Goal: Find specific page/section

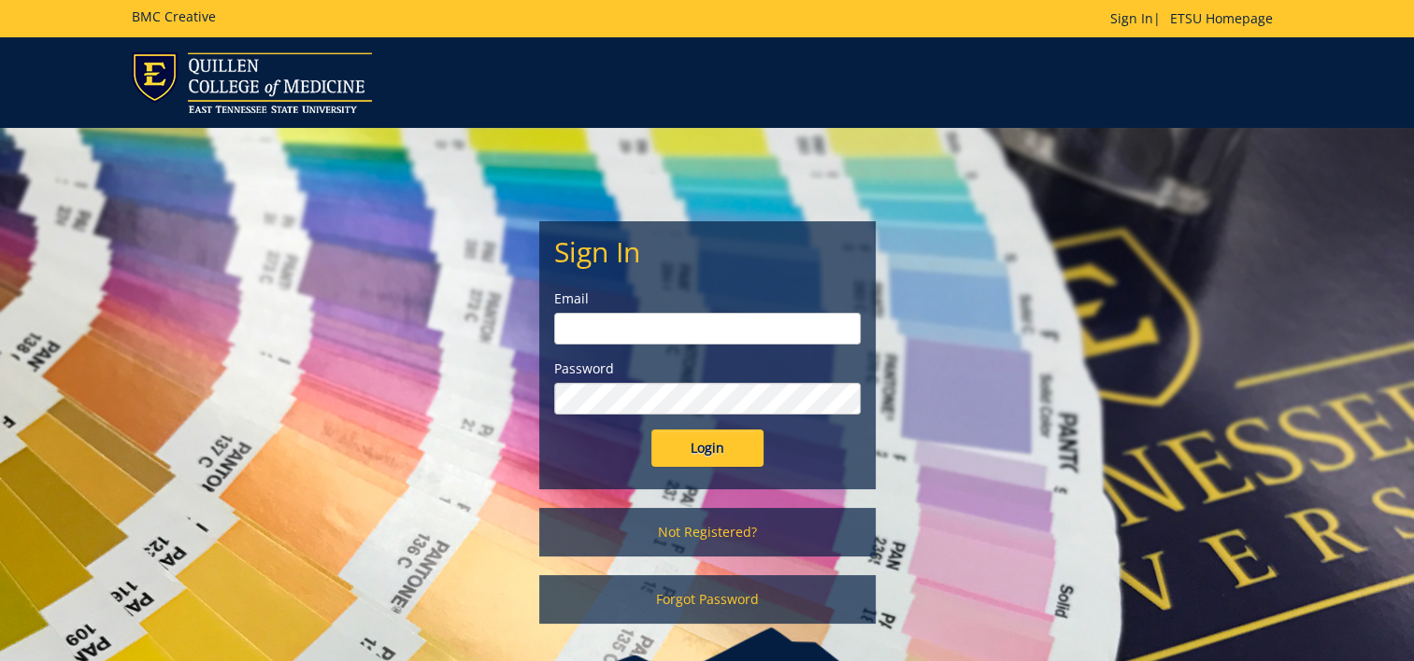
type input "[PERSON_NAME][EMAIL_ADDRESS][DOMAIN_NAME]"
click at [730, 449] on input "Login" at bounding box center [707, 448] width 112 height 37
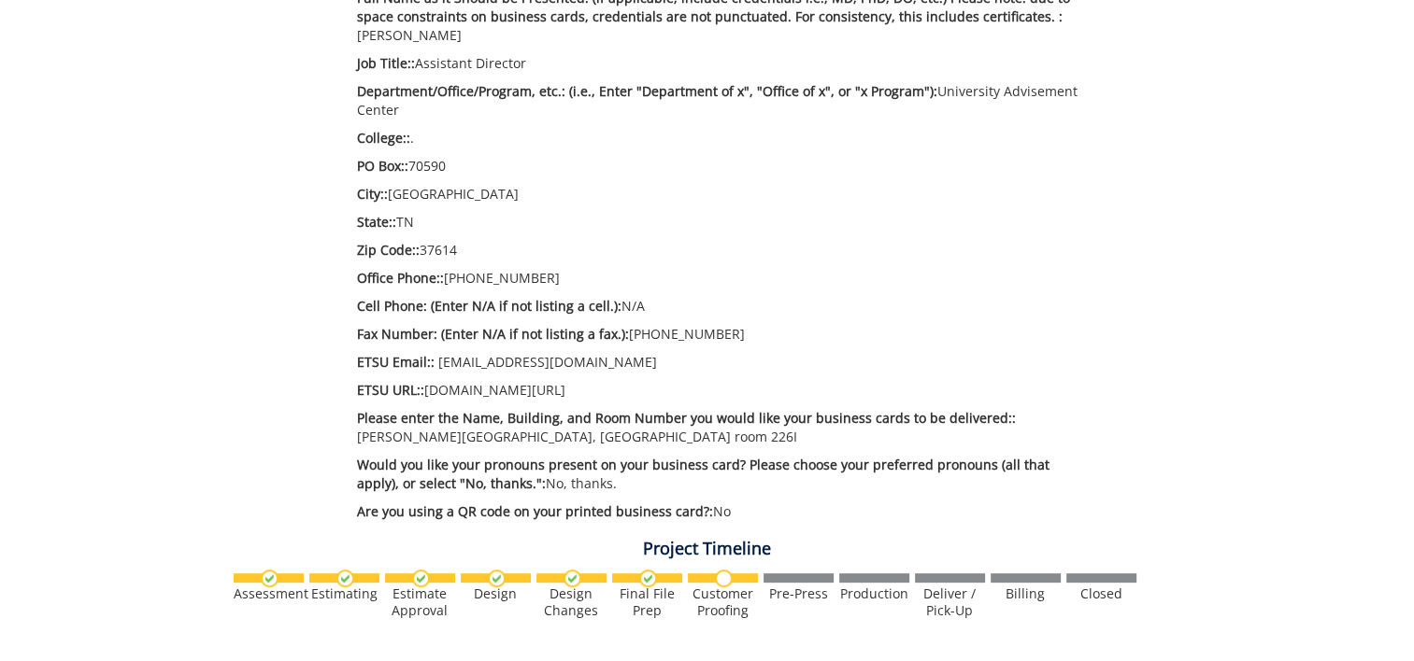
scroll to position [1157, 0]
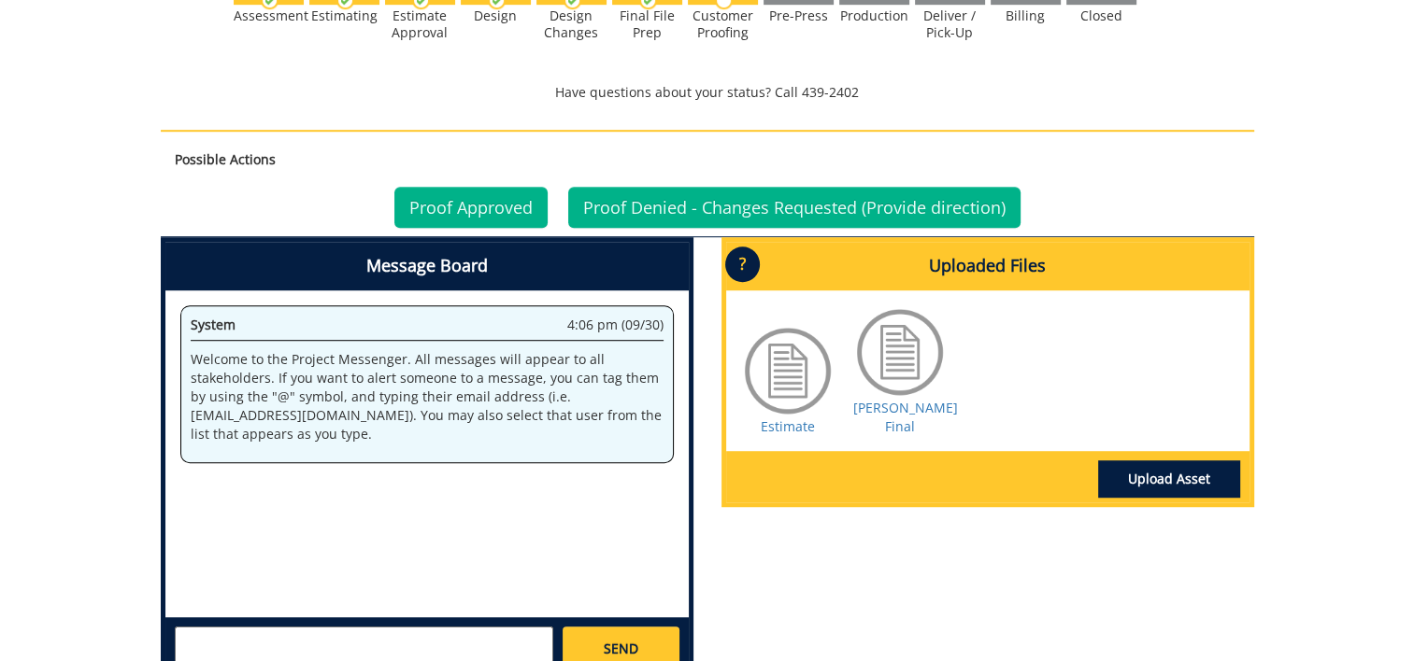
click at [786, 342] on div at bounding box center [787, 370] width 93 height 93
click at [785, 418] on link "Estimate" at bounding box center [788, 427] width 54 height 18
click at [912, 399] on link "[PERSON_NAME] Final" at bounding box center [905, 417] width 105 height 36
